Goal: Navigation & Orientation: Find specific page/section

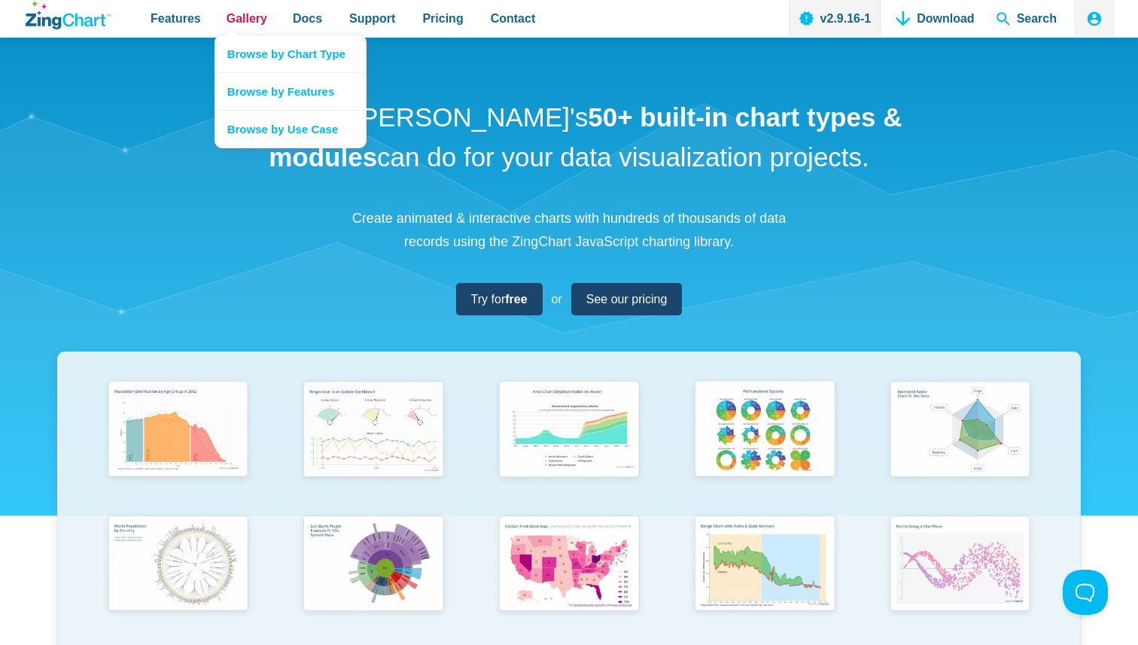
click at [231, 17] on span "Gallery" at bounding box center [247, 18] width 41 height 20
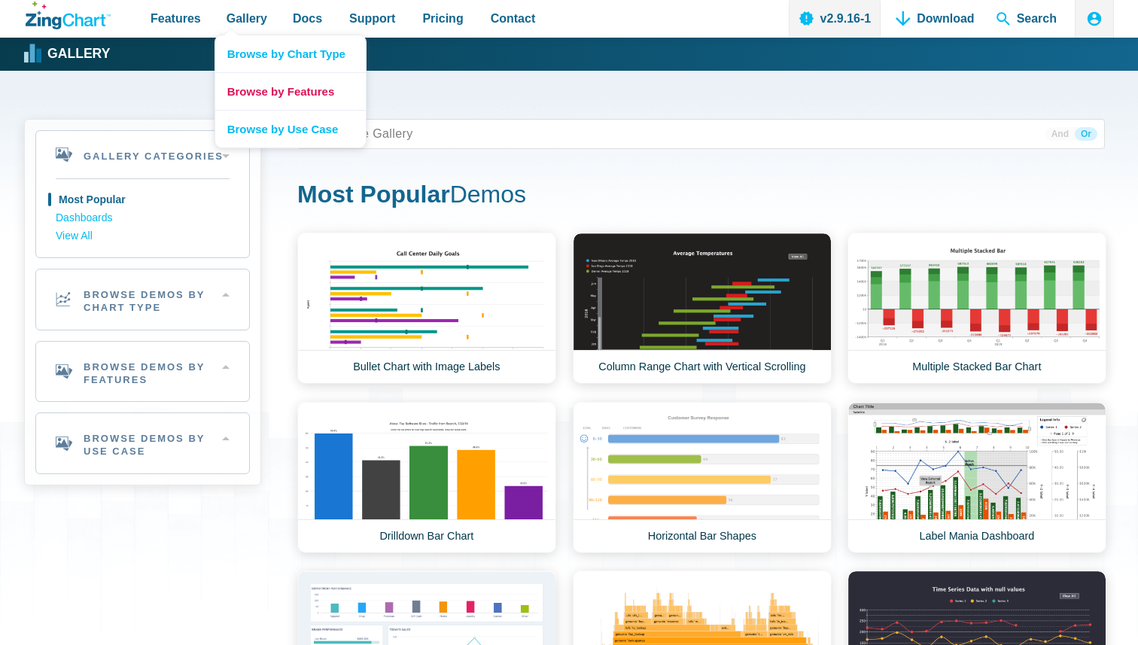
click at [280, 91] on link "Browse by Features" at bounding box center [290, 91] width 151 height 38
